Goal: Navigation & Orientation: Go to known website

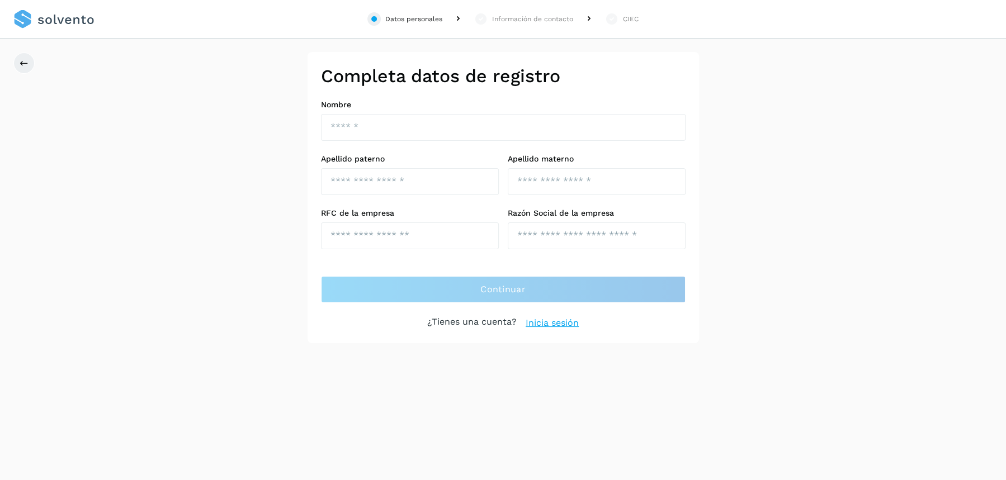
click at [541, 320] on link "Inicia sesión" at bounding box center [552, 322] width 53 height 13
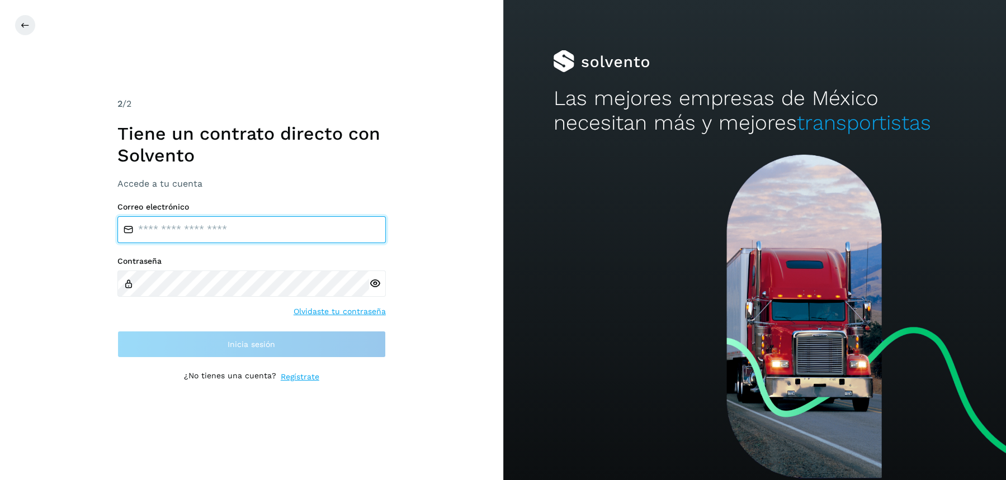
type input "**********"
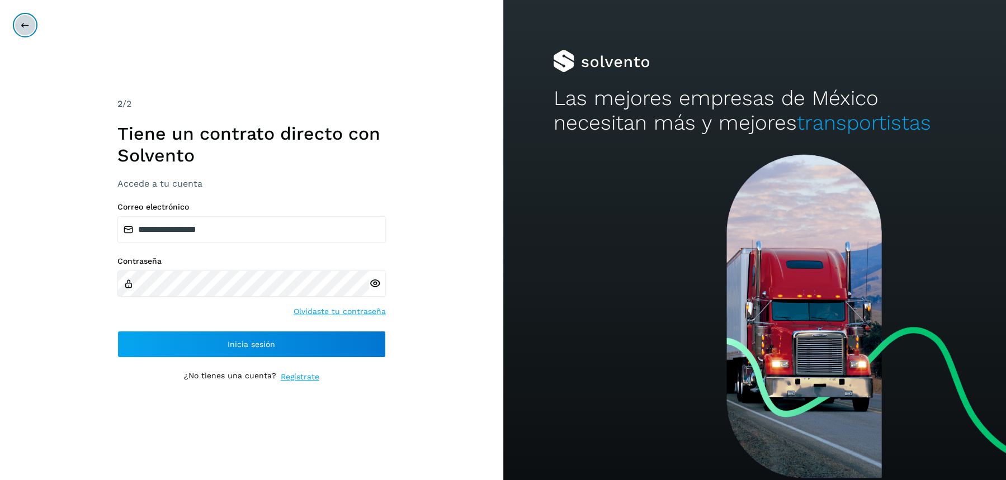
click at [27, 29] on icon at bounding box center [25, 25] width 9 height 9
